Goal: Task Accomplishment & Management: Manage account settings

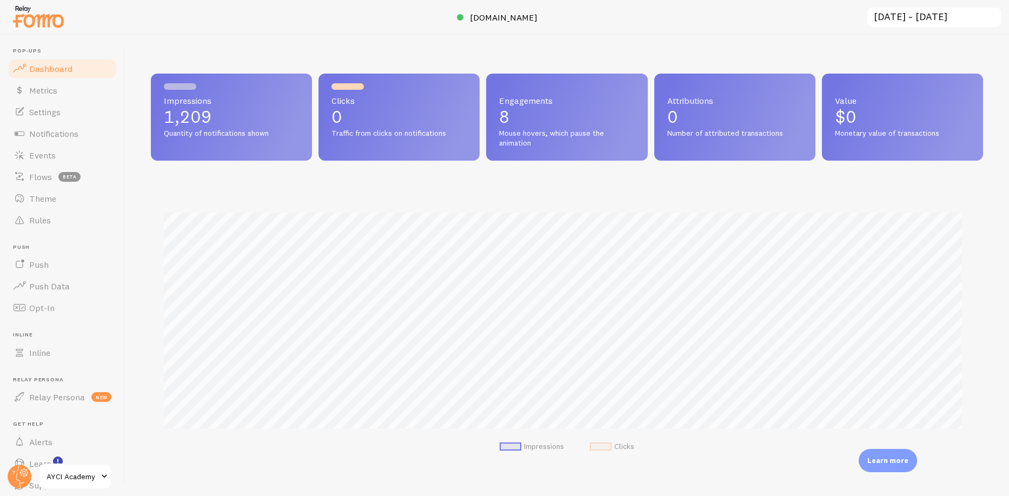
scroll to position [540307, 539768]
click at [52, 171] on link "Flows beta" at bounding box center [61, 177] width 111 height 22
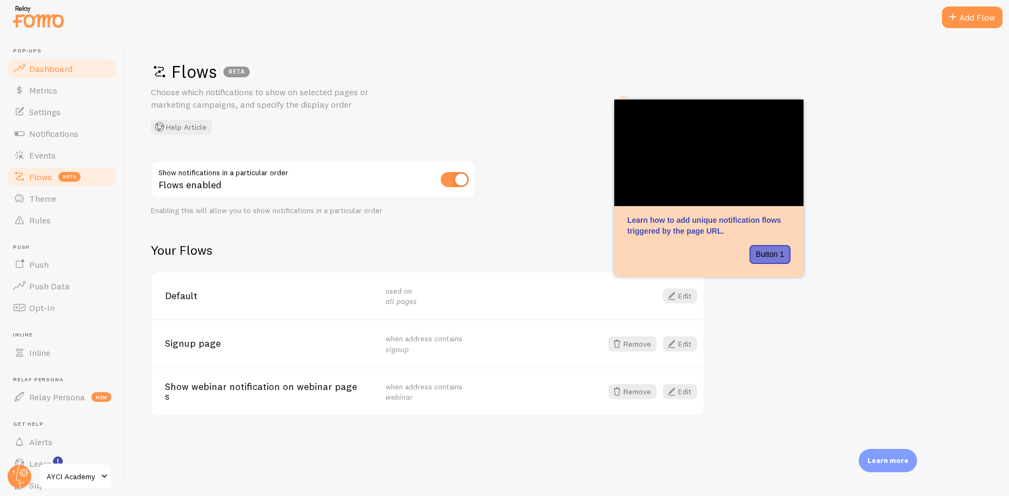
click at [63, 60] on link "Dashboard" at bounding box center [61, 69] width 111 height 22
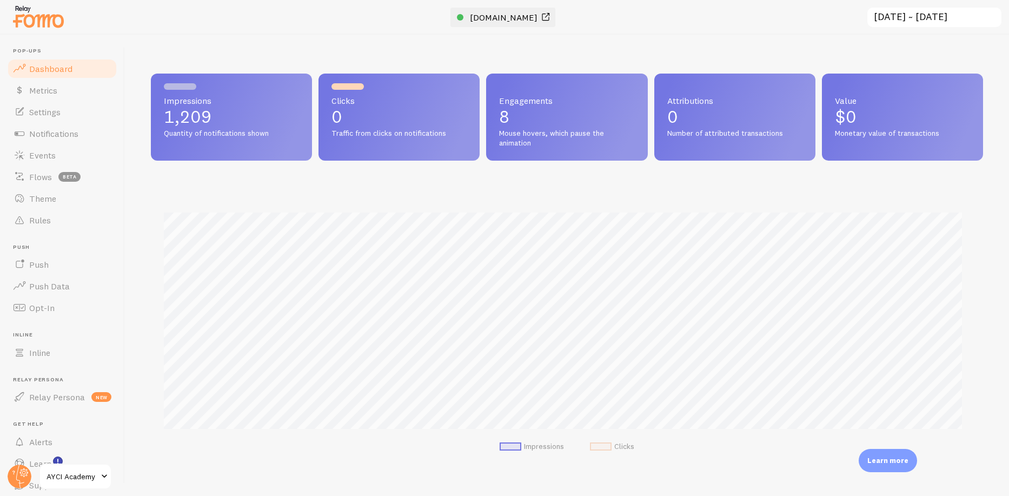
scroll to position [284, 824]
click at [502, 16] on span "[DOMAIN_NAME]" at bounding box center [504, 17] width 68 height 11
click at [506, 16] on span "[DOMAIN_NAME]" at bounding box center [504, 17] width 68 height 11
click at [41, 218] on span "Rules" at bounding box center [40, 220] width 22 height 11
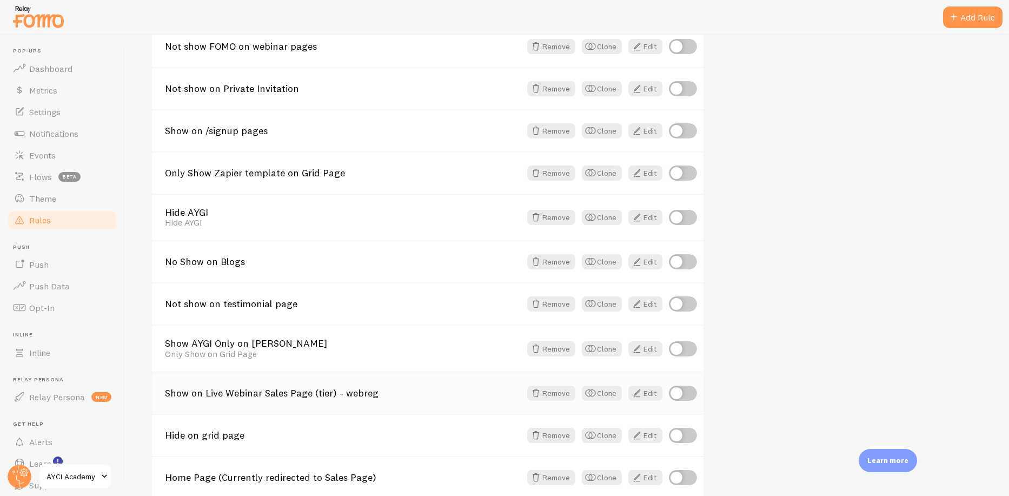
scroll to position [603, 0]
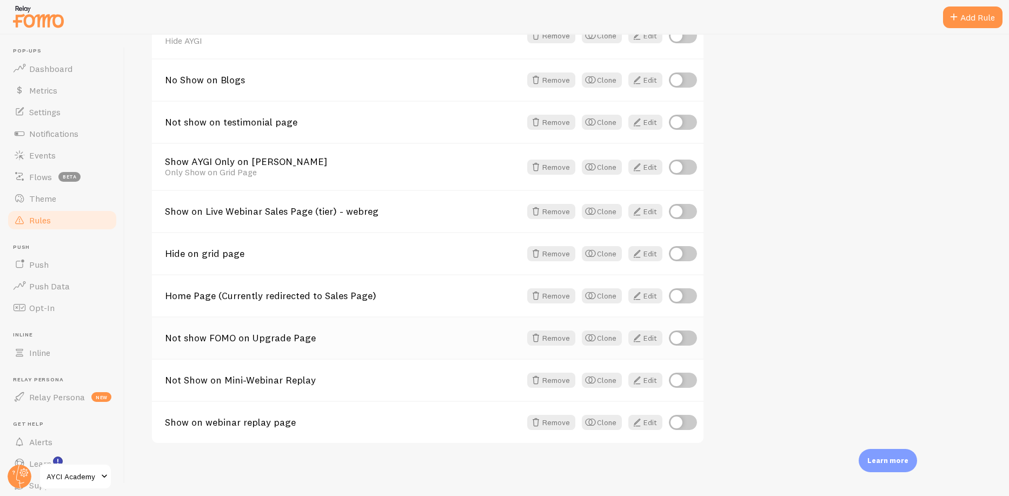
click at [254, 341] on link "Not show FOMO on Upgrade Page" at bounding box center [343, 338] width 356 height 10
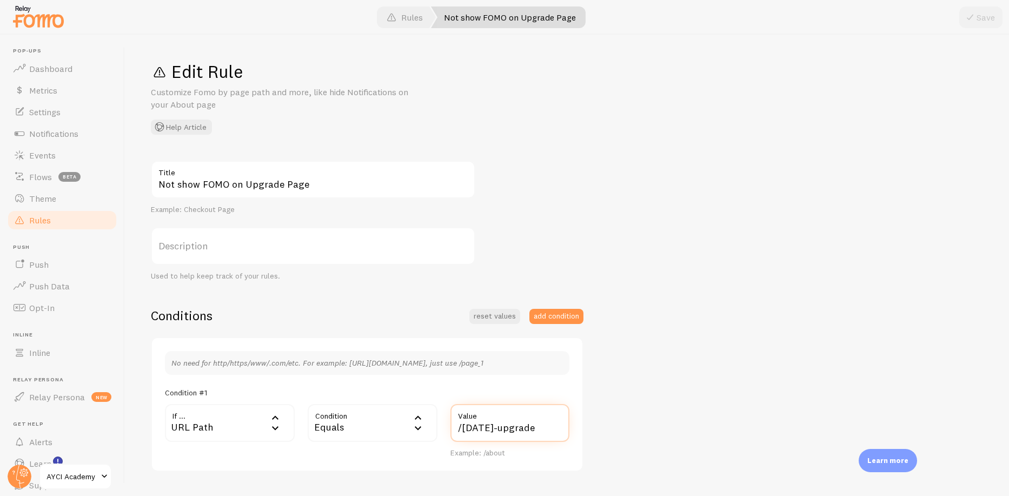
click at [481, 422] on input "/[DATE]-upgrade" at bounding box center [509, 423] width 119 height 38
click at [482, 428] on input "/[DATE]-upgrade" at bounding box center [509, 423] width 119 height 38
click at [42, 177] on span "Flows" at bounding box center [40, 176] width 23 height 11
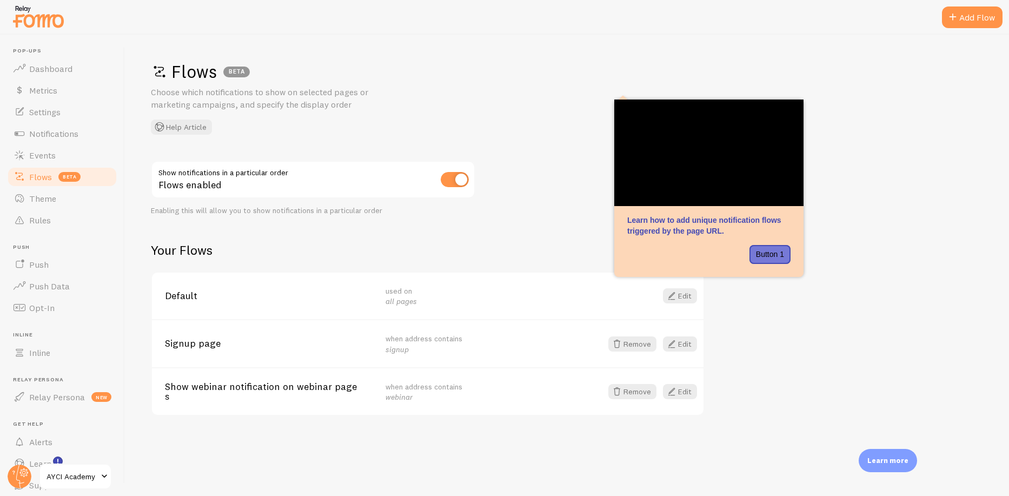
click at [287, 391] on span "Show webinar notification on webinar pages" at bounding box center [269, 392] width 208 height 20
click at [688, 388] on link "Edit" at bounding box center [680, 391] width 34 height 15
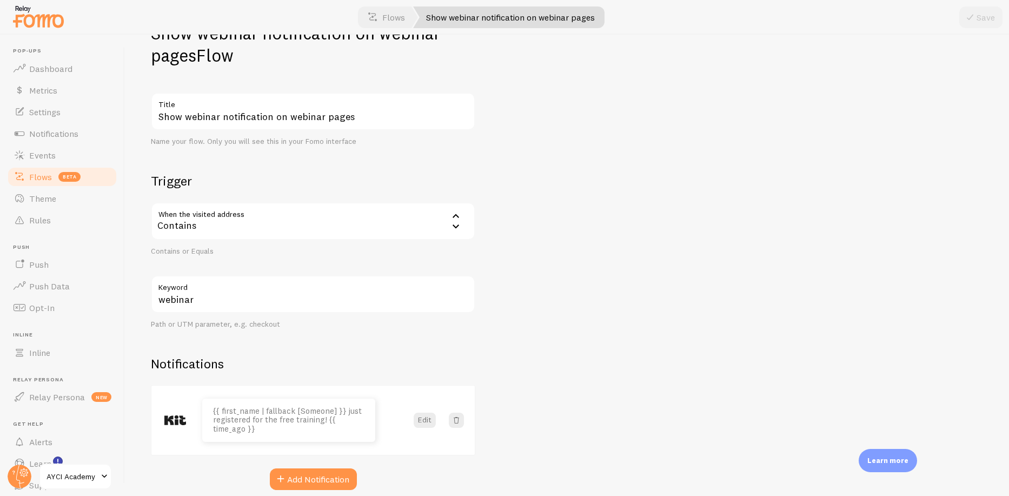
scroll to position [84, 0]
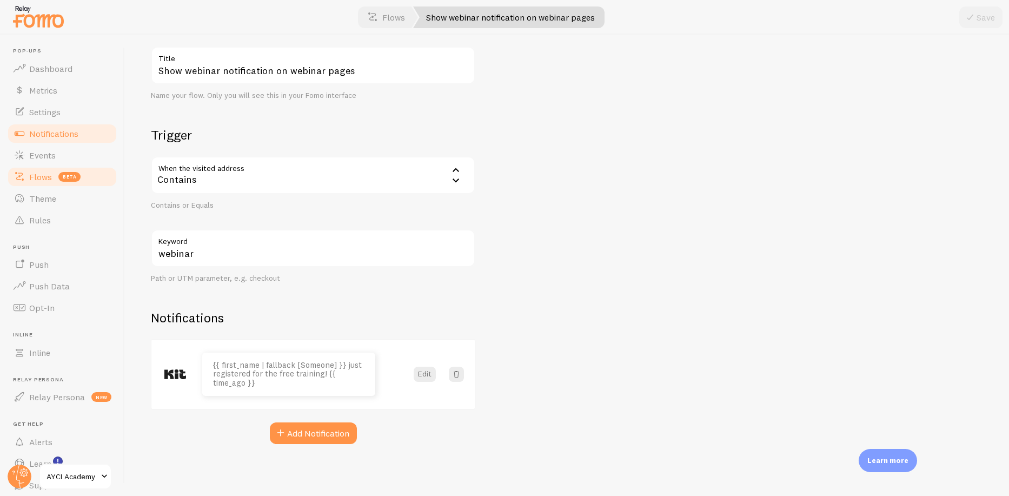
click at [56, 134] on span "Notifications" at bounding box center [53, 133] width 49 height 11
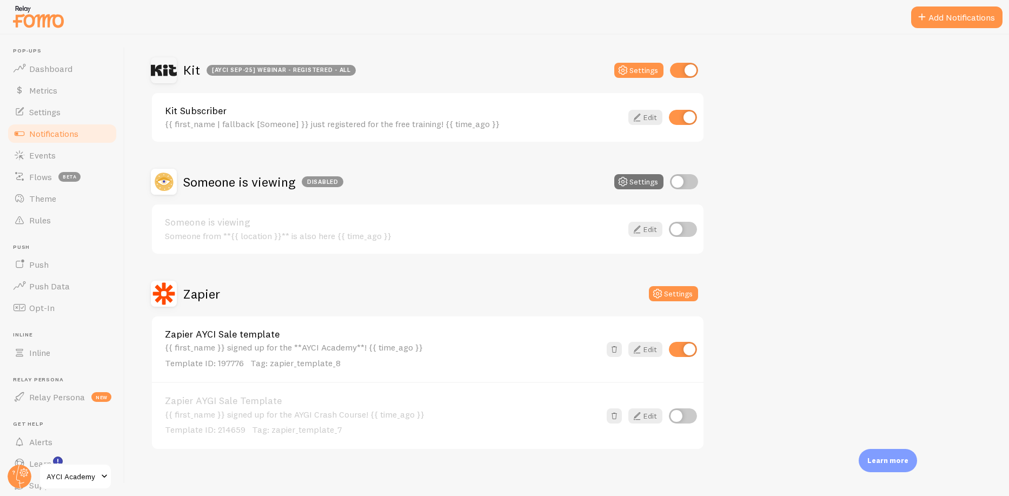
scroll to position [655, 0]
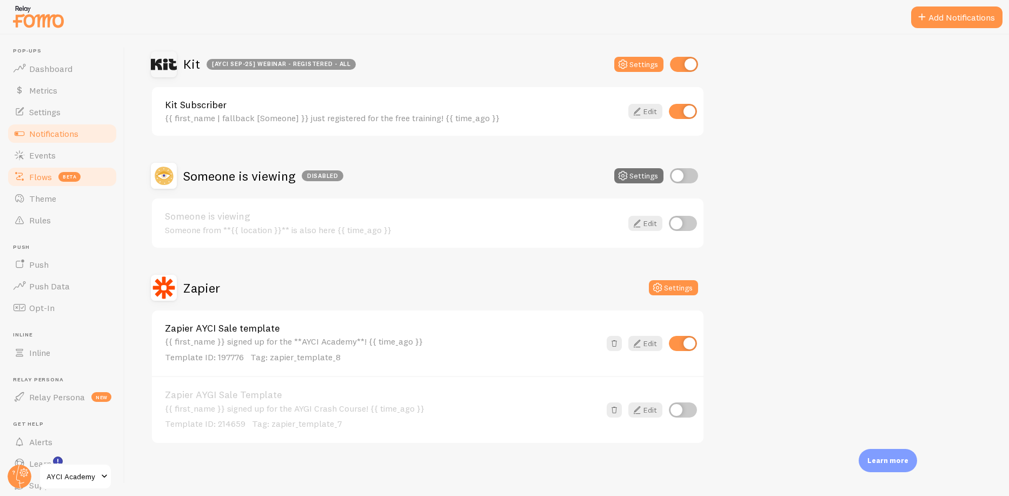
click at [45, 175] on span "Flows" at bounding box center [40, 176] width 23 height 11
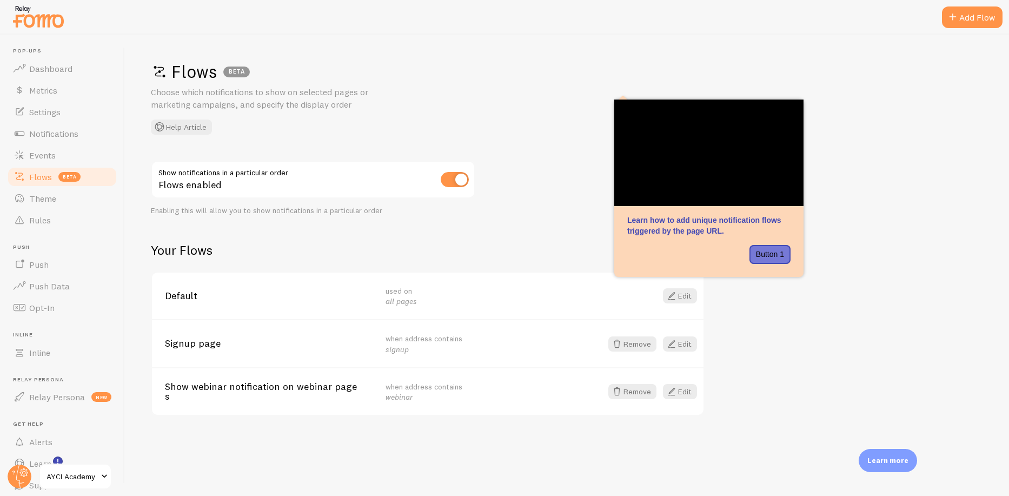
click at [206, 347] on span "Signup page" at bounding box center [269, 343] width 208 height 10
click at [687, 343] on link "Edit" at bounding box center [680, 343] width 34 height 15
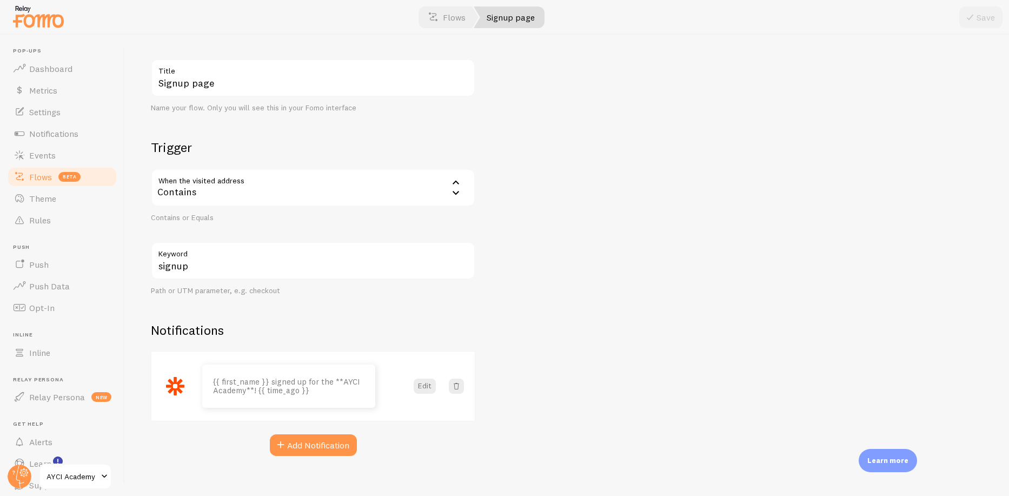
scroll to position [62, 0]
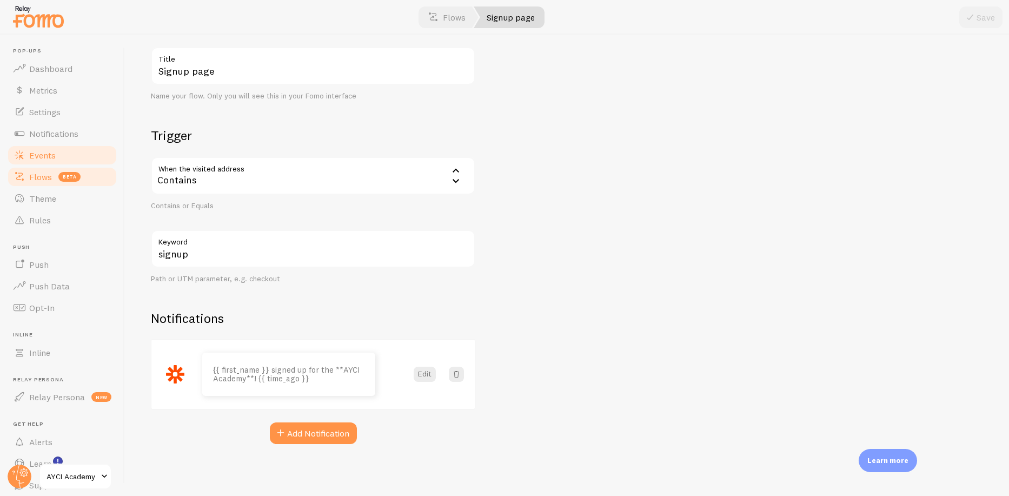
click at [44, 156] on span "Events" at bounding box center [42, 155] width 26 height 11
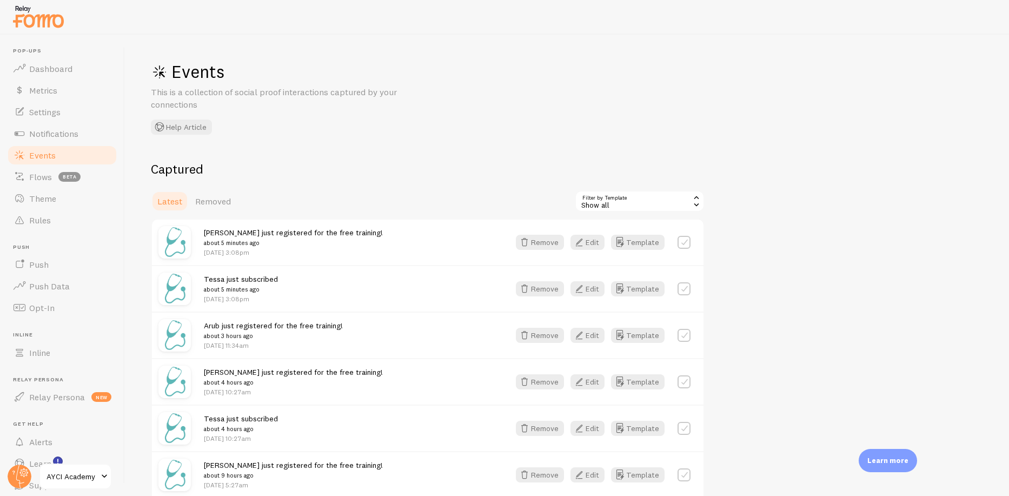
click at [605, 200] on div "Show all" at bounding box center [640, 201] width 130 height 22
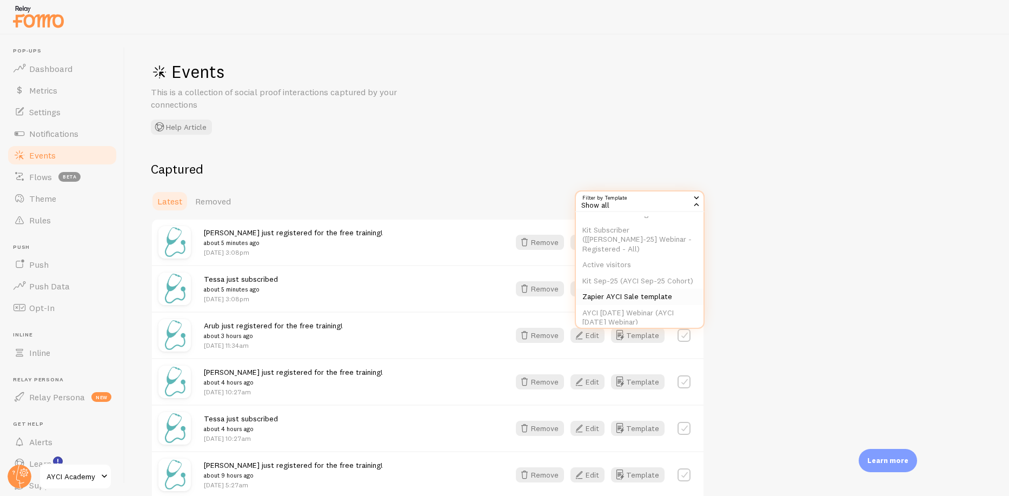
scroll to position [60, 0]
click at [643, 290] on li "Zapier AYCI Sale template" at bounding box center [640, 295] width 128 height 16
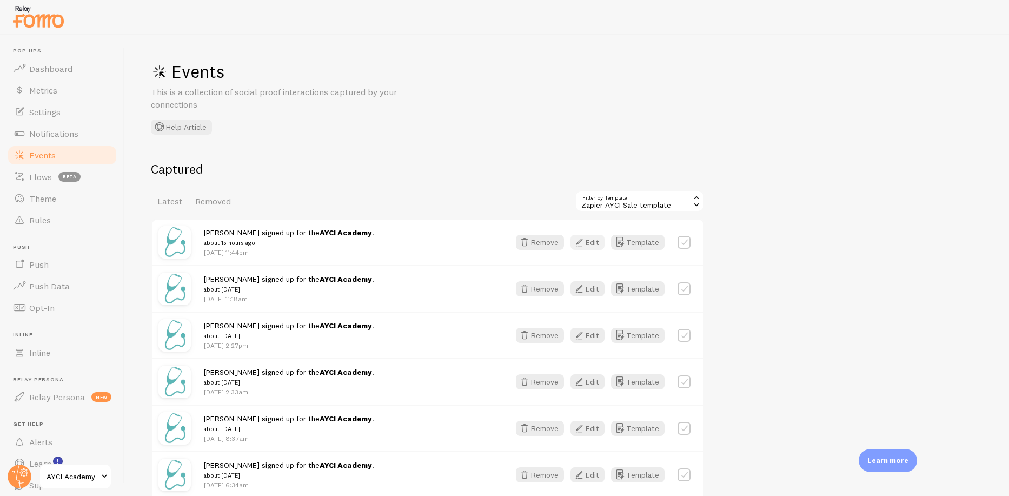
click at [598, 240] on button "Edit" at bounding box center [587, 242] width 34 height 15
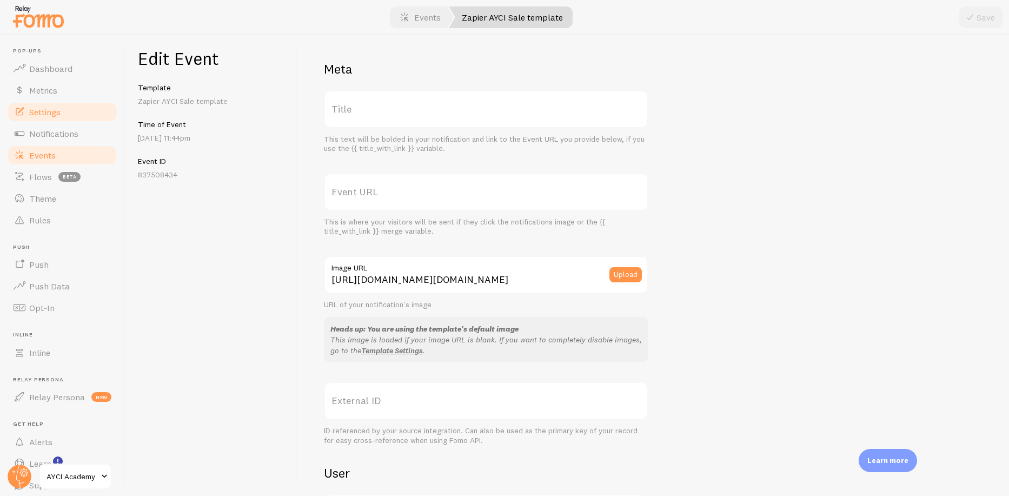
click at [57, 113] on span "Settings" at bounding box center [44, 111] width 31 height 11
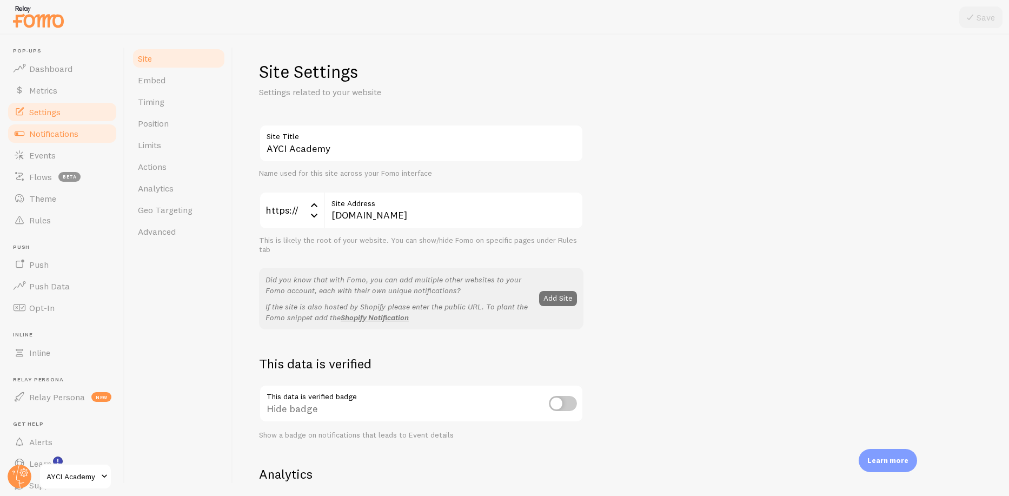
click at [68, 134] on span "Notifications" at bounding box center [53, 133] width 49 height 11
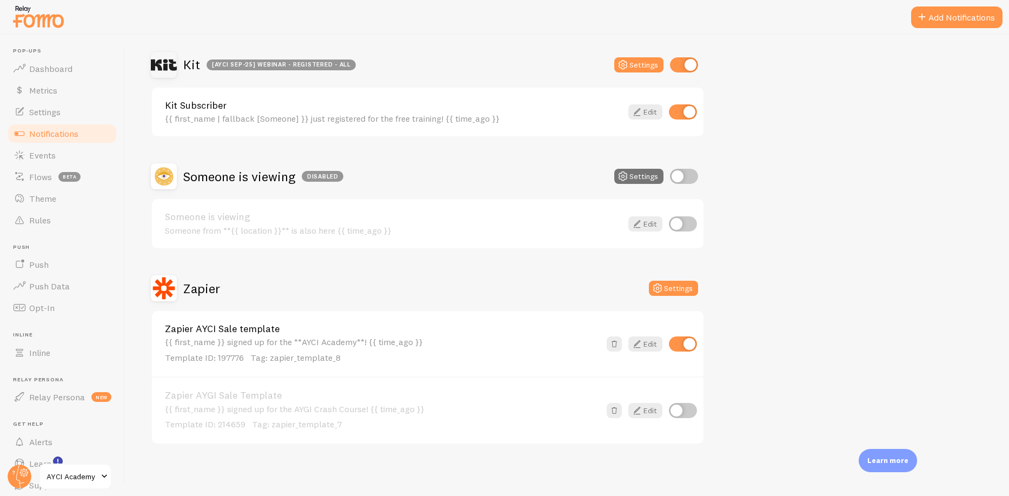
scroll to position [655, 0]
click at [644, 343] on link "Edit" at bounding box center [645, 343] width 34 height 15
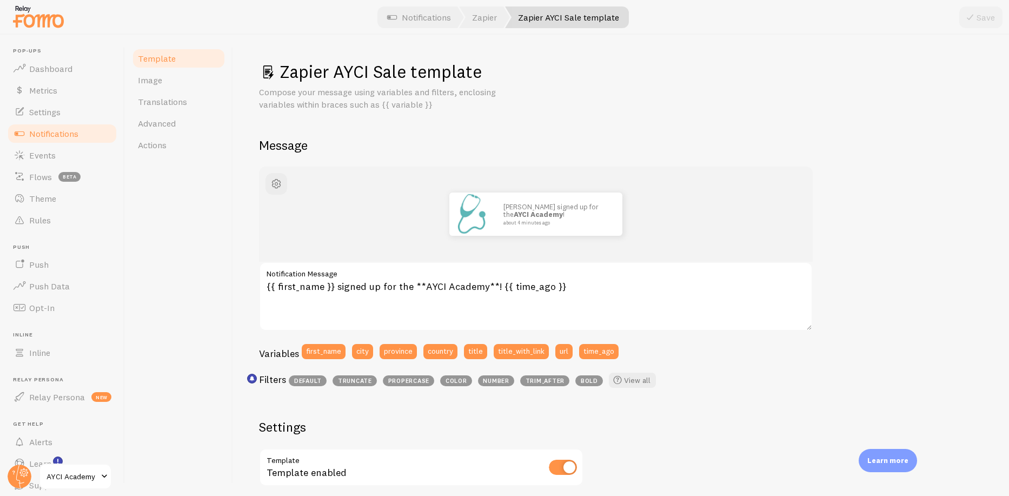
scroll to position [269, 0]
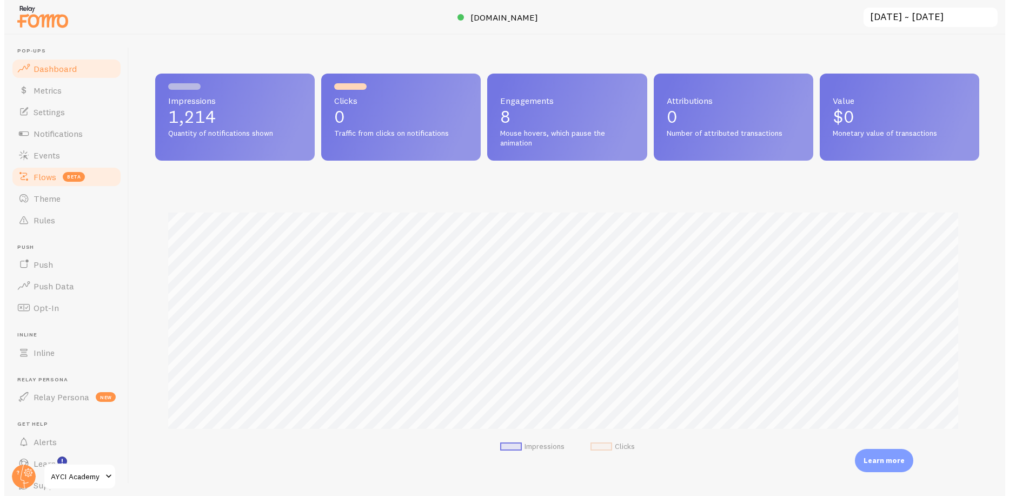
scroll to position [540307, 539768]
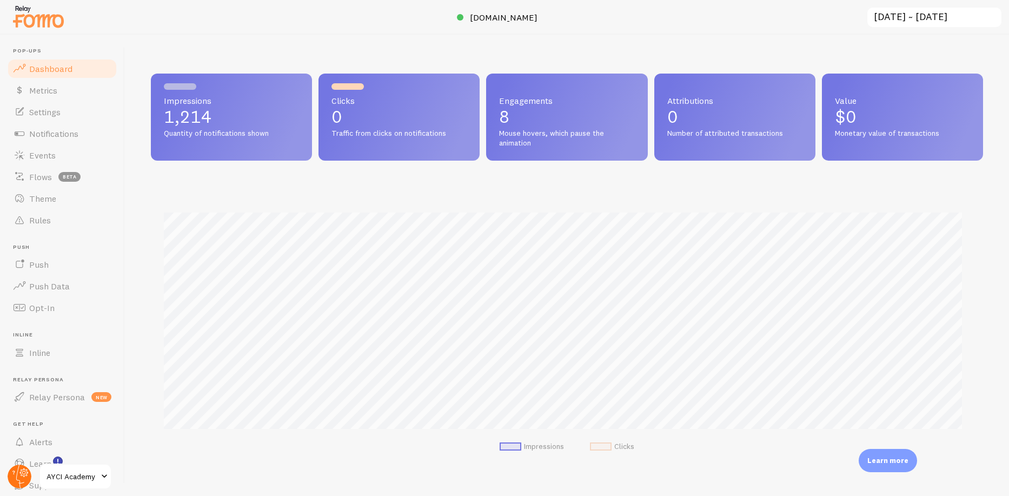
click at [17, 476] on circle at bounding box center [20, 476] width 24 height 24
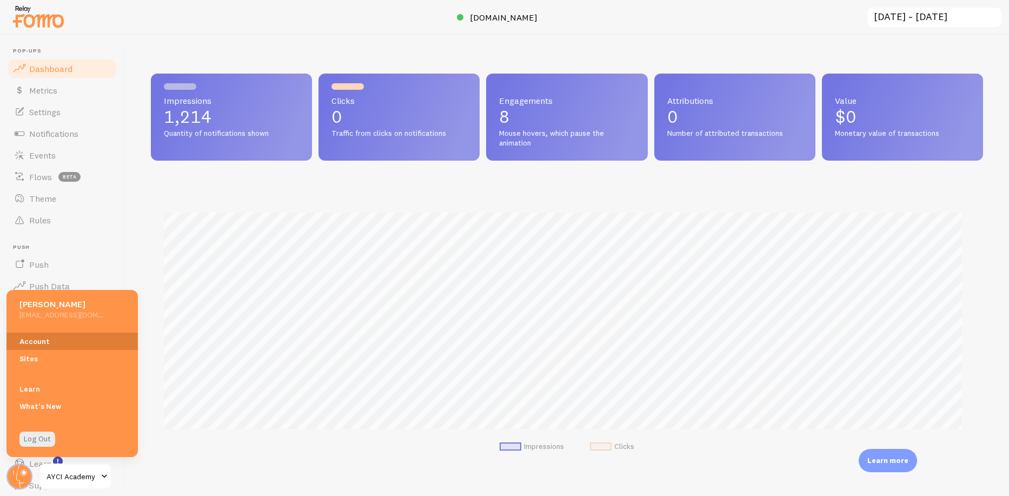
click at [63, 329] on div "Account Sites" at bounding box center [71, 350] width 131 height 48
click at [61, 339] on link "Account" at bounding box center [71, 340] width 131 height 17
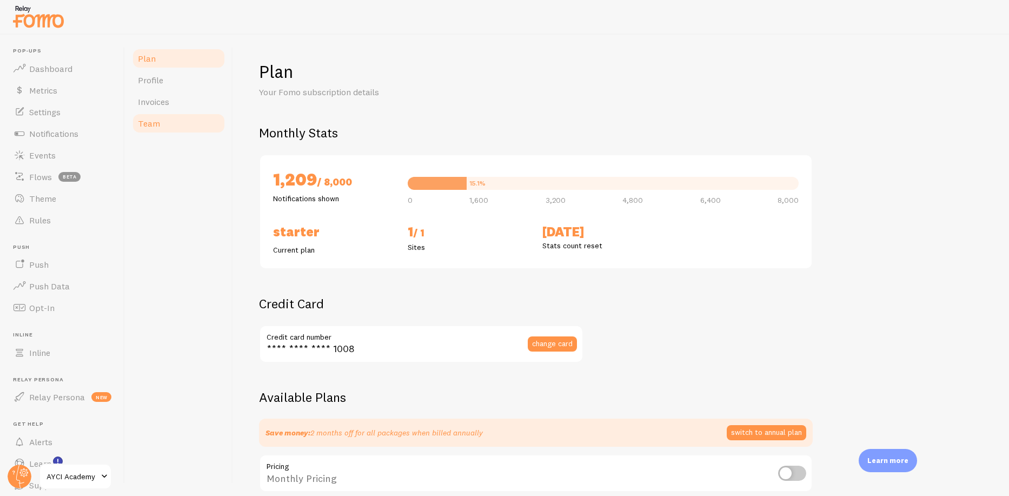
click at [153, 122] on span "Team" at bounding box center [149, 123] width 22 height 11
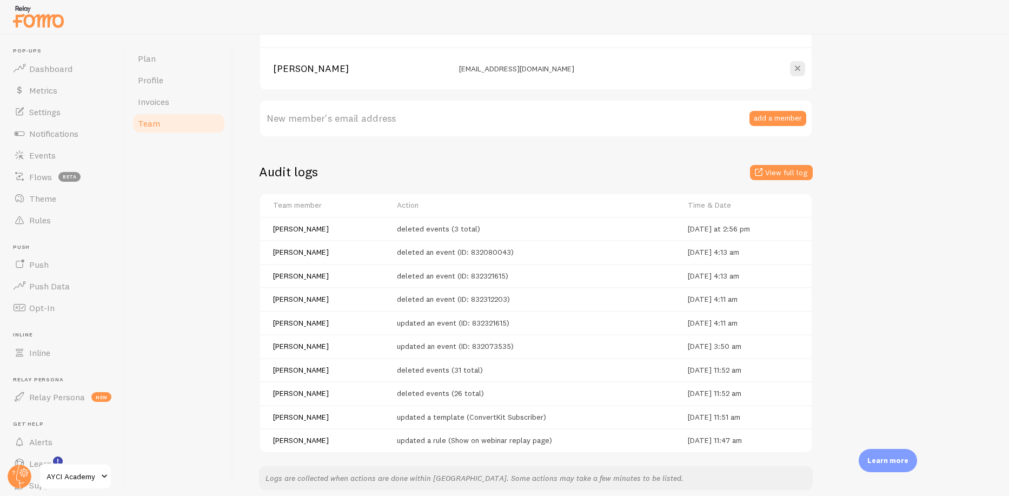
scroll to position [244, 0]
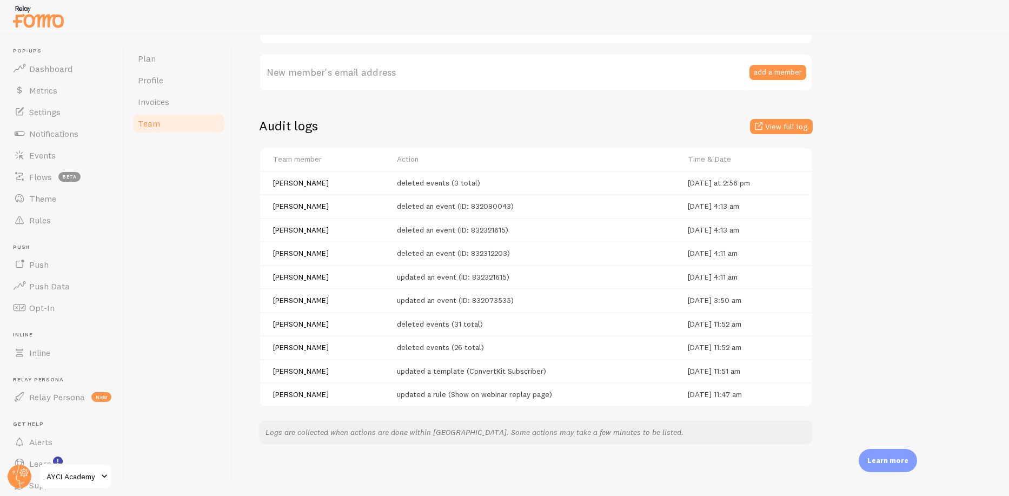
click at [429, 95] on div "Team Manage your team members and track changes made to Fomo Are you an agency …" at bounding box center [621, 130] width 724 height 627
